Goal: Go to known website: Access a specific website the user already knows

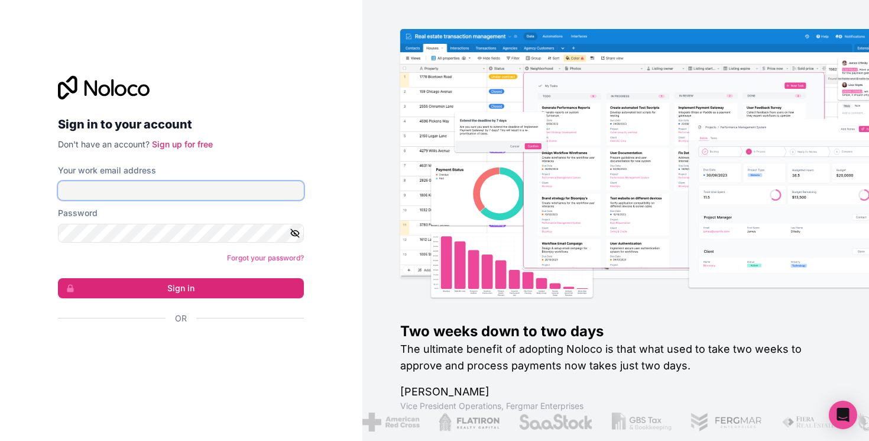
click at [208, 193] on input "Your work email address" at bounding box center [181, 190] width 246 height 19
click at [0, 440] on com-1password-button at bounding box center [0, 441] width 0 height 0
type input "**********"
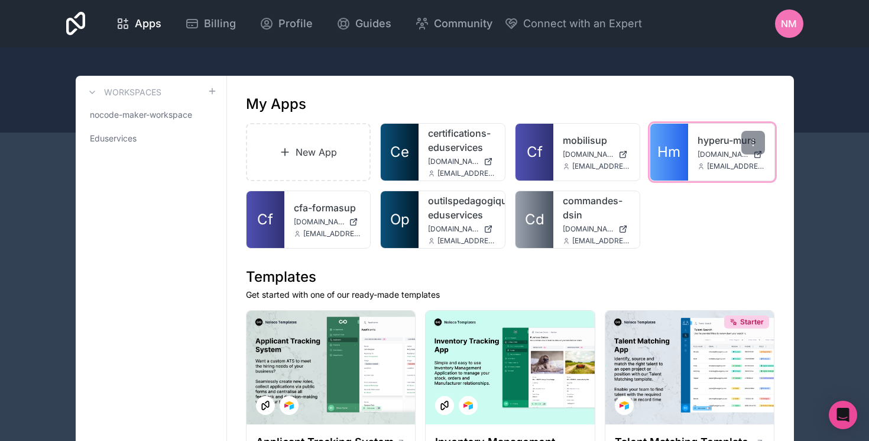
click at [680, 139] on link "Hm" at bounding box center [670, 152] width 38 height 57
